Goal: Navigation & Orientation: Go to known website

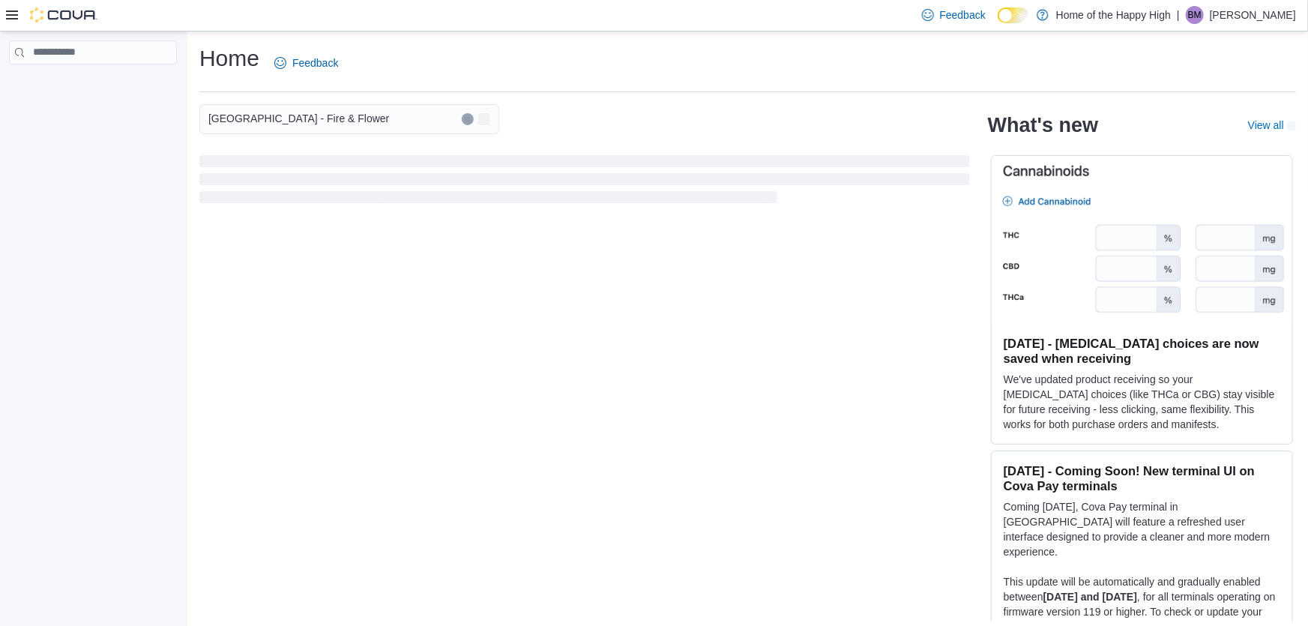
click at [576, 457] on div "Strathmore - Pine Centre - Fire & Flower What's new View all (opens in a new ta…" at bounding box center [747, 362] width 1096 height 517
